Goal: Check status: Check status

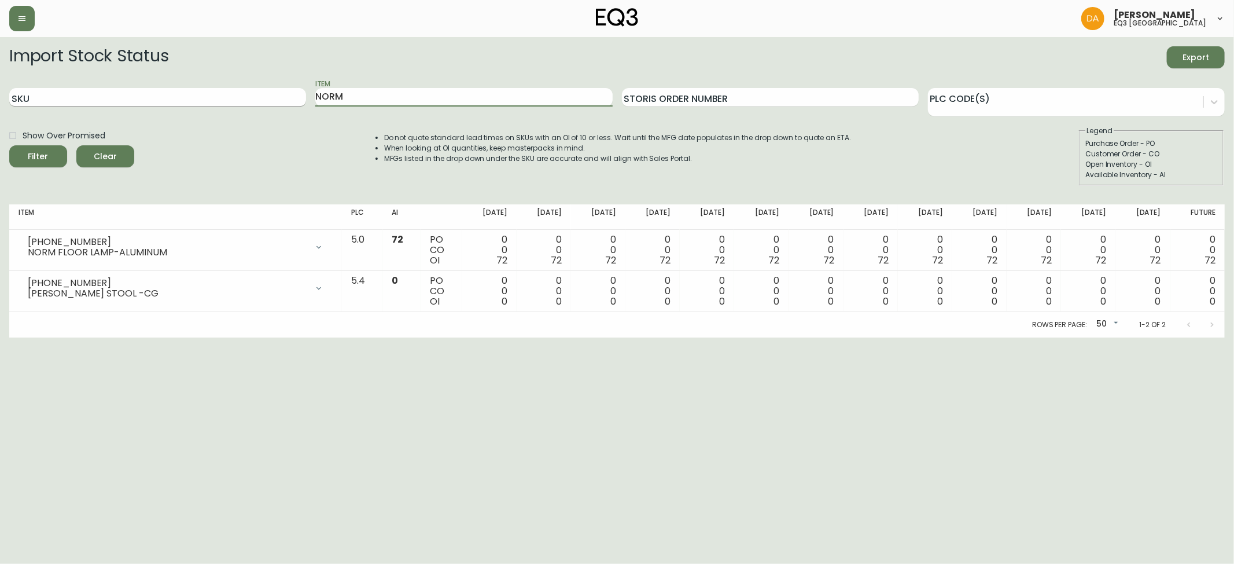
drag, startPoint x: 369, startPoint y: 102, endPoint x: 297, endPoint y: 89, distance: 73.5
click at [297, 89] on div "SKU Item NORM Storis Order Number PLC Code(s)" at bounding box center [617, 98] width 1216 height 38
click at [9, 145] on button "Filter" at bounding box center [38, 156] width 58 height 22
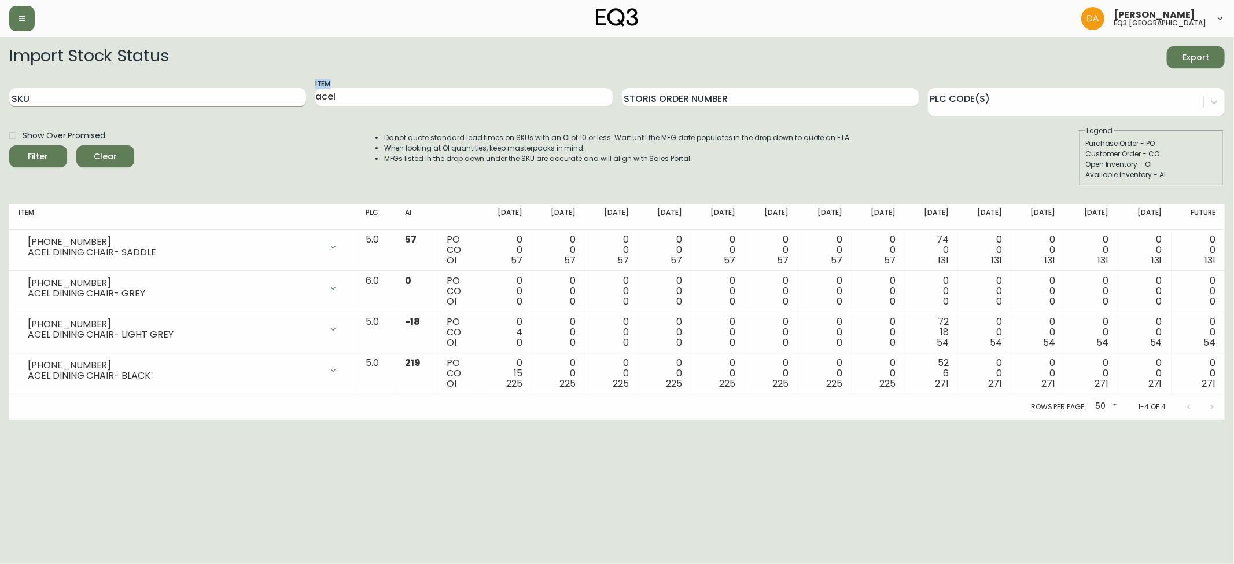
drag, startPoint x: 362, startPoint y: 102, endPoint x: 288, endPoint y: 91, distance: 75.5
click at [288, 91] on div "SKU Item acel Storis Order Number PLC Code(s)" at bounding box center [617, 98] width 1216 height 38
drag, startPoint x: 366, startPoint y: 91, endPoint x: 325, endPoint y: 95, distance: 41.9
click at [325, 95] on input "acel" at bounding box center [463, 97] width 297 height 19
type input "a"
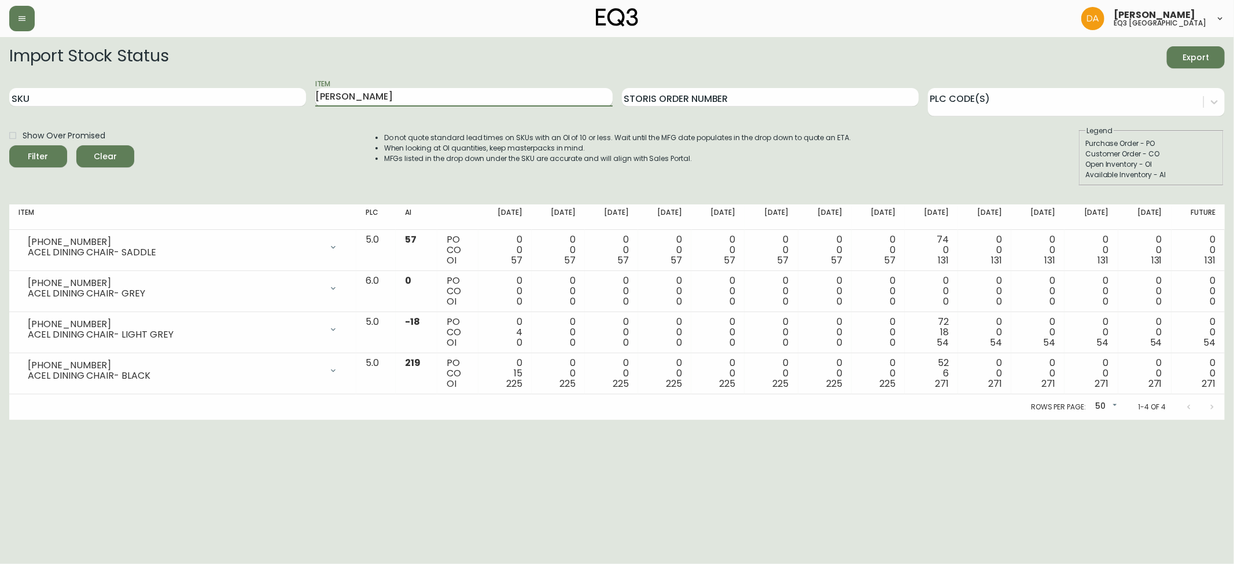
click at [9, 145] on button "Filter" at bounding box center [38, 156] width 58 height 22
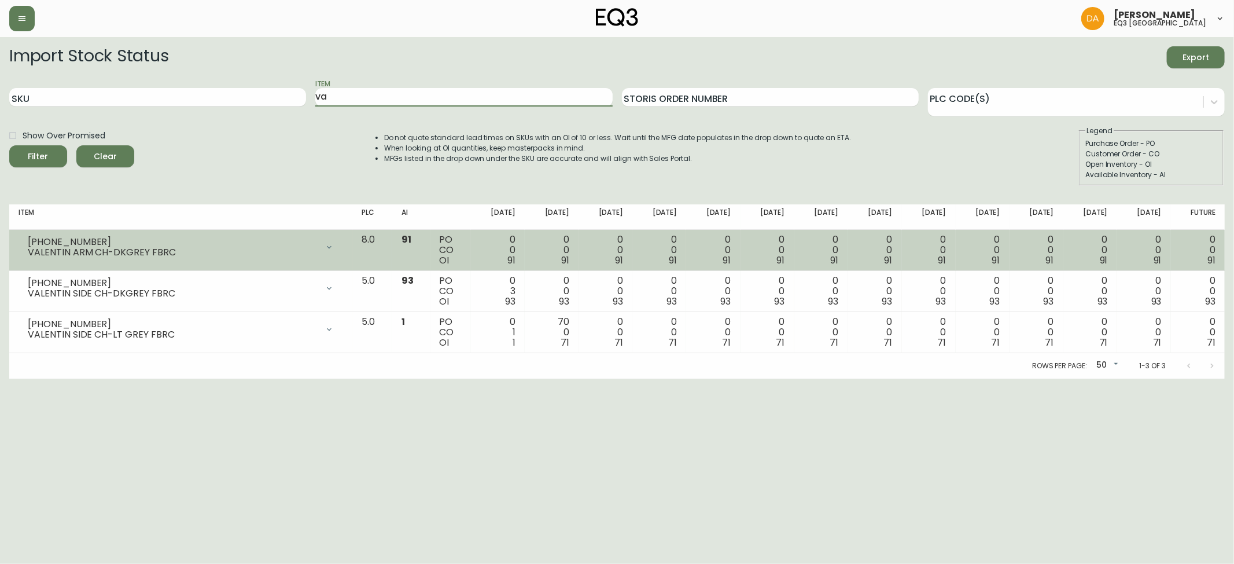
type input "v"
type input "minimal"
click at [9, 145] on button "Filter" at bounding box center [38, 156] width 58 height 22
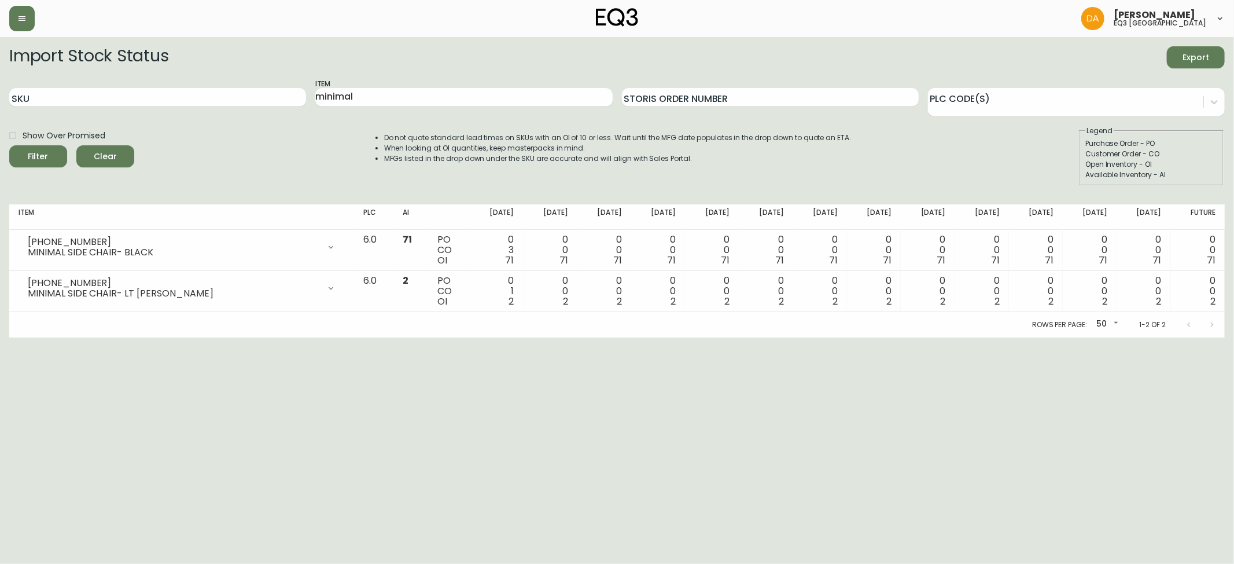
click at [106, 337] on html "[PERSON_NAME] eq3 calgary Import Stock Status Export SKU Item minimal Storis Or…" at bounding box center [617, 168] width 1234 height 337
